Goal: Task Accomplishment & Management: Use online tool/utility

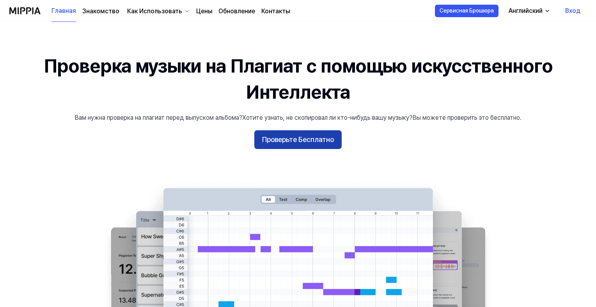
click at [304, 142] on ya-tr-span "Проверьте Бесплатно" at bounding box center [298, 139] width 72 height 11
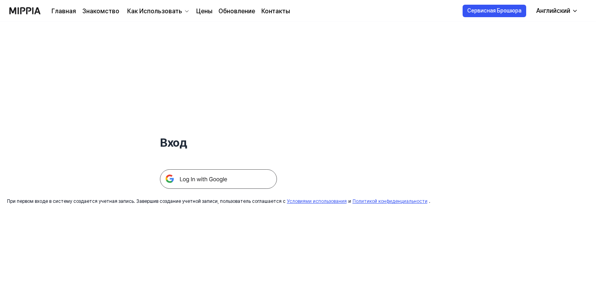
click at [202, 179] on img at bounding box center [218, 178] width 117 height 19
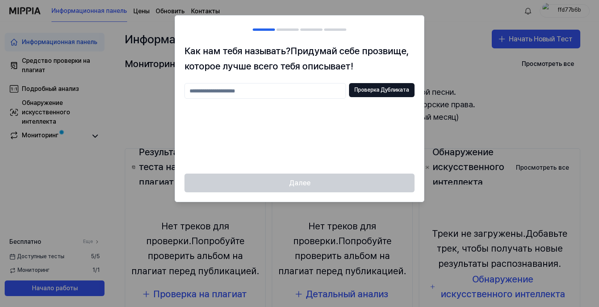
click at [207, 92] on input "text" at bounding box center [264, 91] width 161 height 16
type input "****"
click at [371, 85] on button "Проверка Дубликата" at bounding box center [381, 90] width 65 height 14
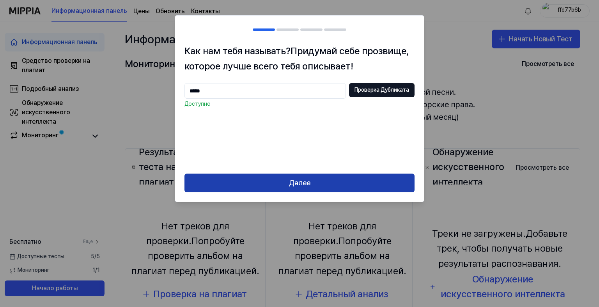
click at [306, 187] on ya-tr-span "Далее" at bounding box center [299, 182] width 21 height 11
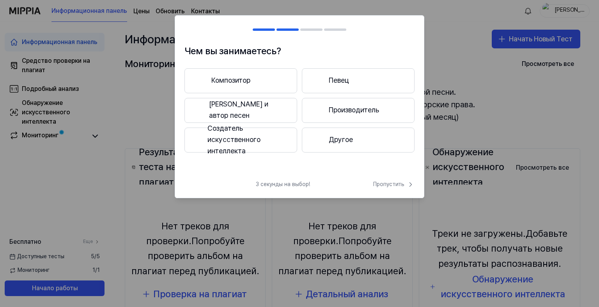
click at [346, 138] on ya-tr-span "Другое" at bounding box center [341, 139] width 24 height 11
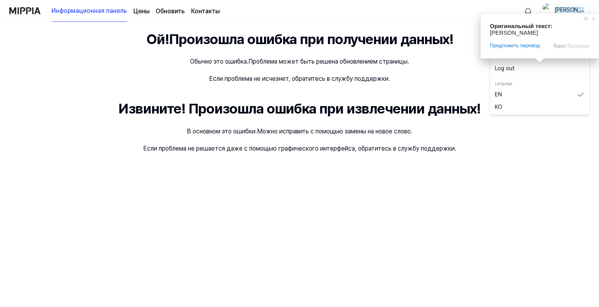
click at [566, 9] on ya-tr-span "Олег" at bounding box center [569, 14] width 30 height 14
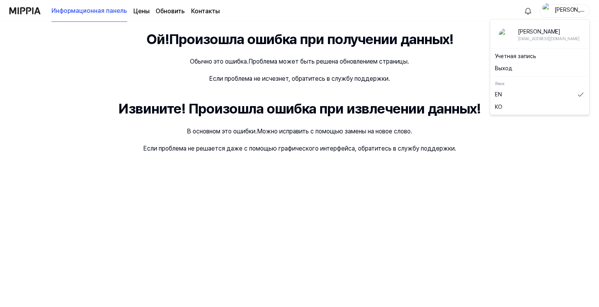
click at [506, 69] on ya-tr-span "Выход" at bounding box center [503, 69] width 17 height 8
